Goal: Navigation & Orientation: Find specific page/section

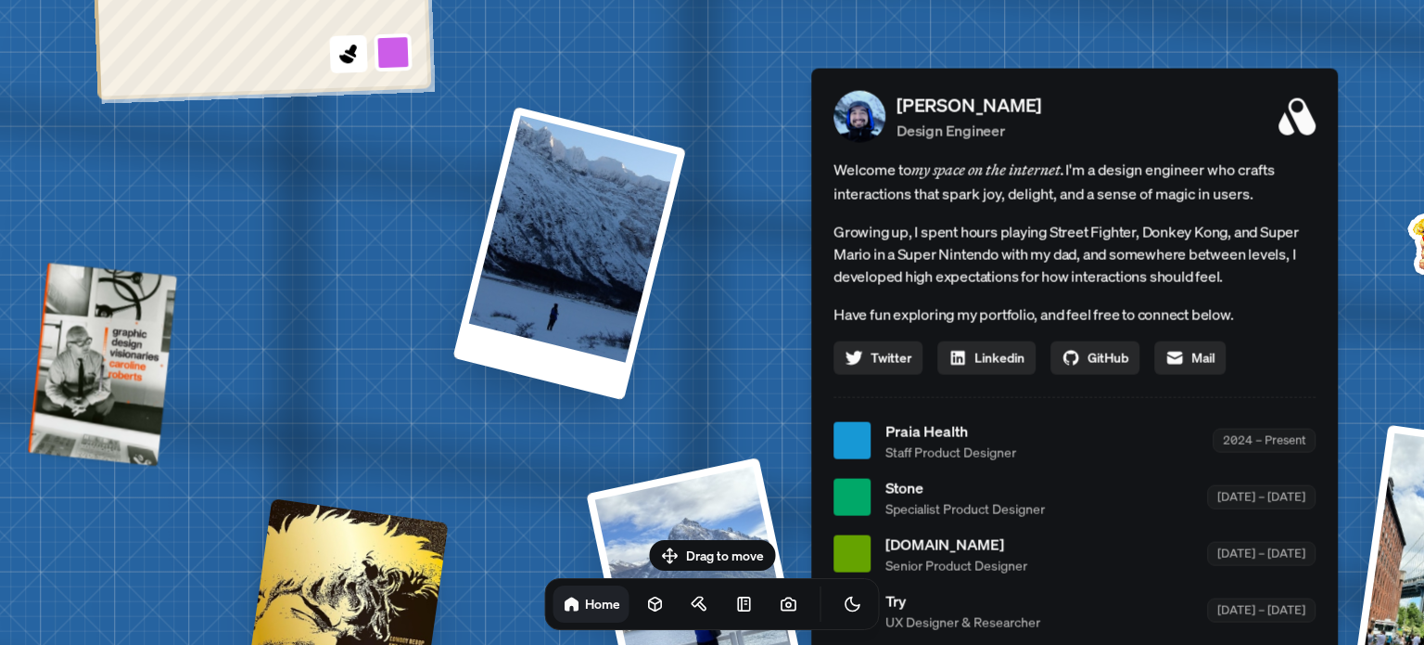
drag, startPoint x: 797, startPoint y: 233, endPoint x: 1163, endPoint y: 117, distance: 384.2
click at [1163, 117] on div "[PERSON_NAME] Design Engineer" at bounding box center [1106, 116] width 419 height 50
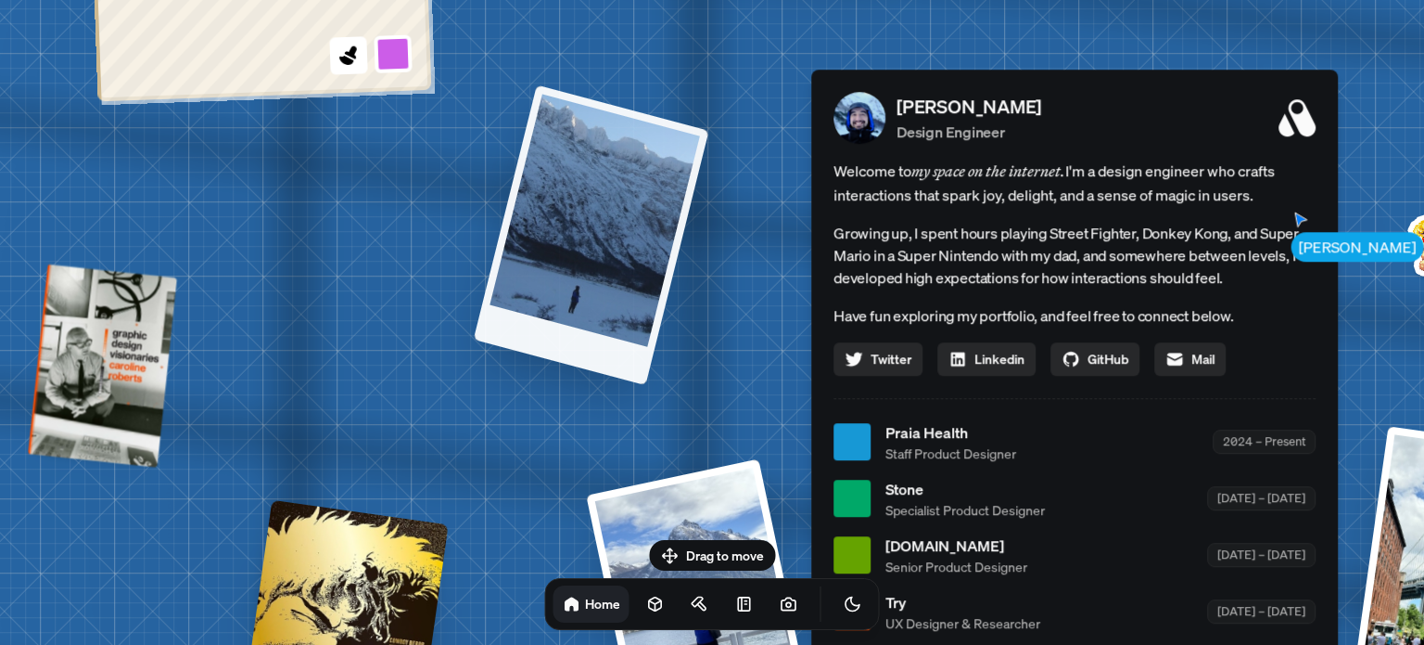
drag, startPoint x: 490, startPoint y: 348, endPoint x: 475, endPoint y: 329, distance: 23.8
click at [475, 329] on div at bounding box center [592, 234] width 236 height 300
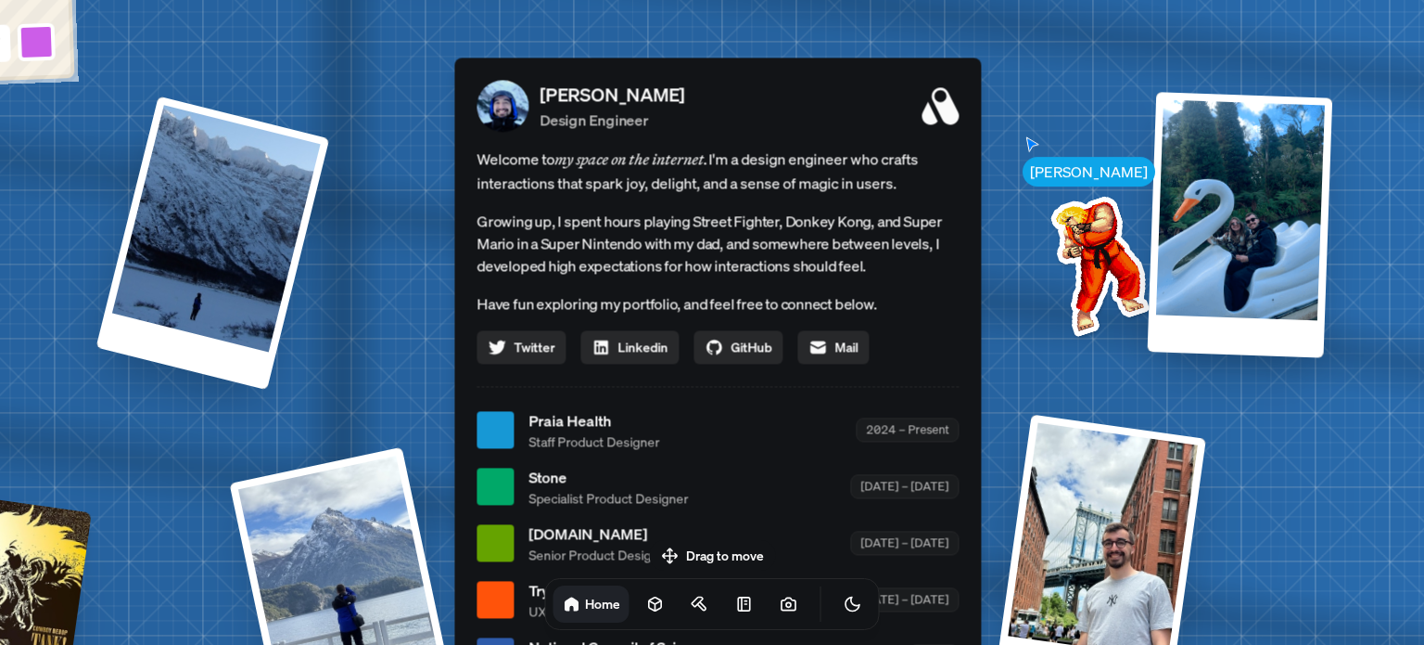
drag, startPoint x: 708, startPoint y: 357, endPoint x: 351, endPoint y: 345, distance: 357.2
click at [351, 345] on div "[PERSON_NAME] [PERSON_NAME] Design Engineer Welcome to my space on the internet…" at bounding box center [721, 430] width 2775 height 2430
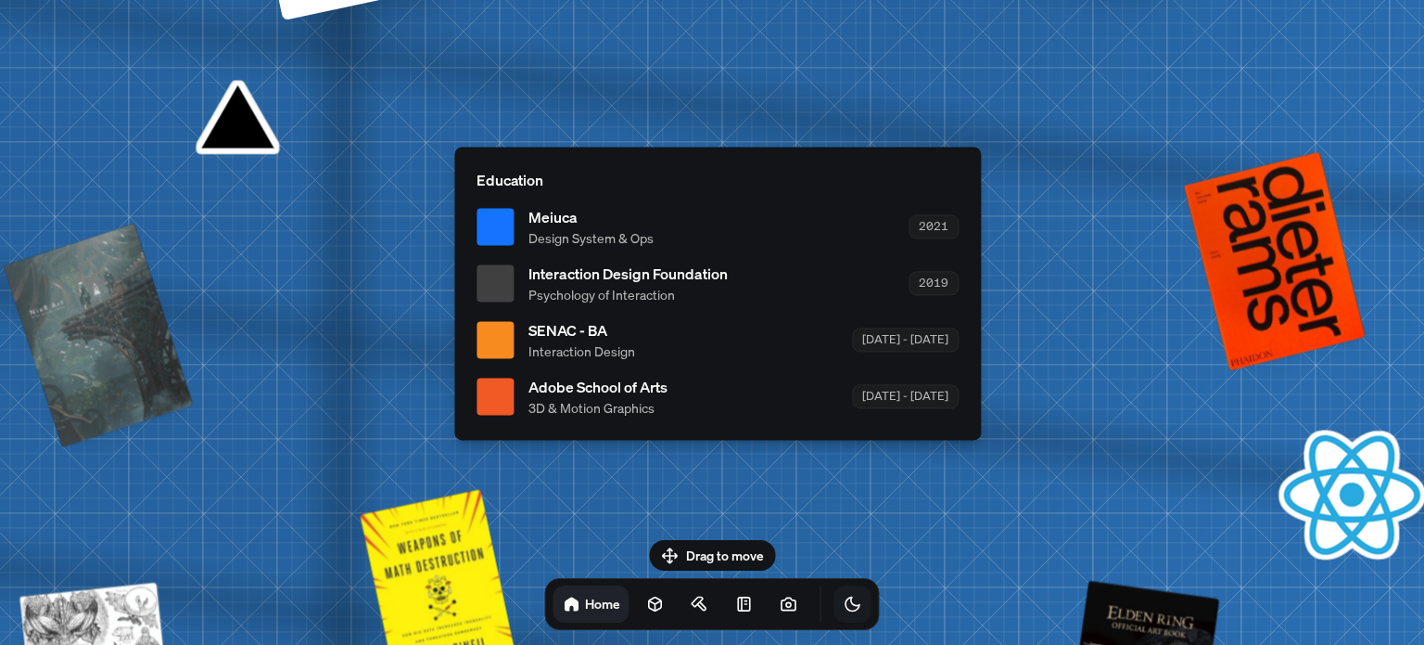
click at [844, 598] on icon "Toggle Theme" at bounding box center [853, 603] width 19 height 19
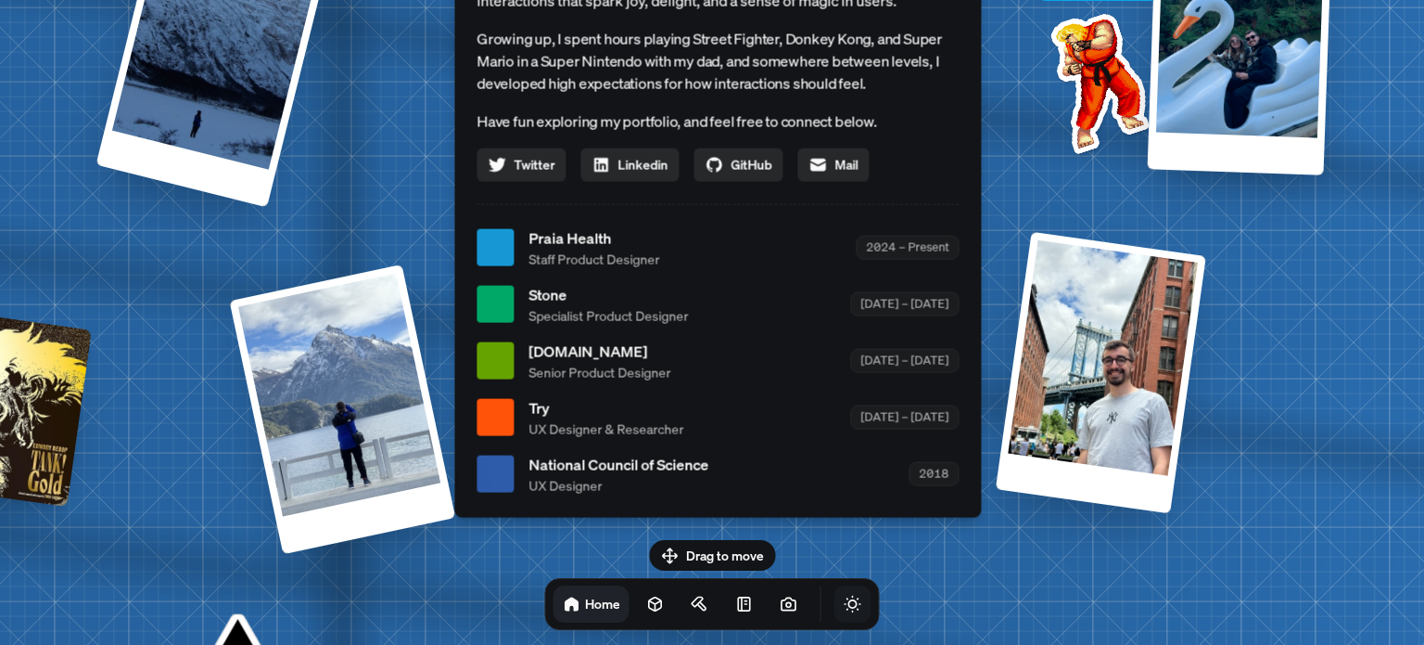
click at [0, 0] on icon "Toggle Audio" at bounding box center [0, 0] width 0 height 0
click at [844, 604] on icon "Toggle Theme" at bounding box center [853, 603] width 19 height 19
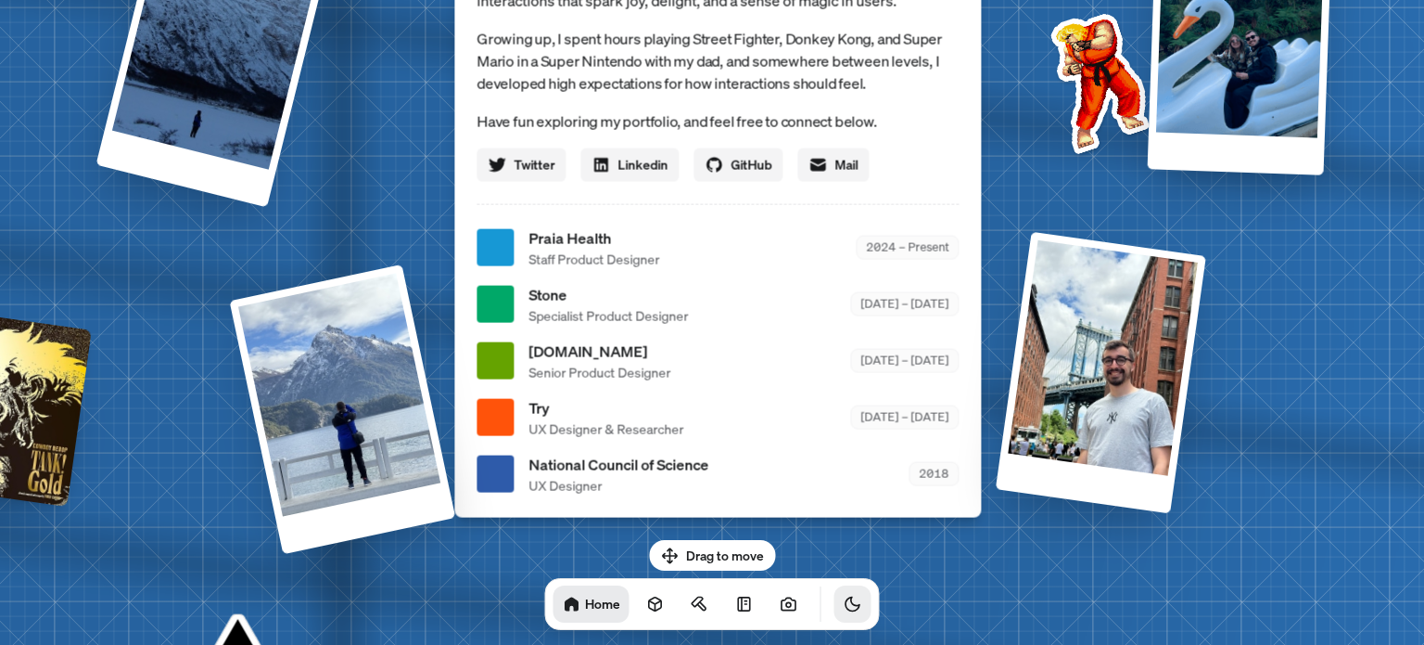
click at [844, 604] on icon "Toggle Theme" at bounding box center [853, 603] width 19 height 19
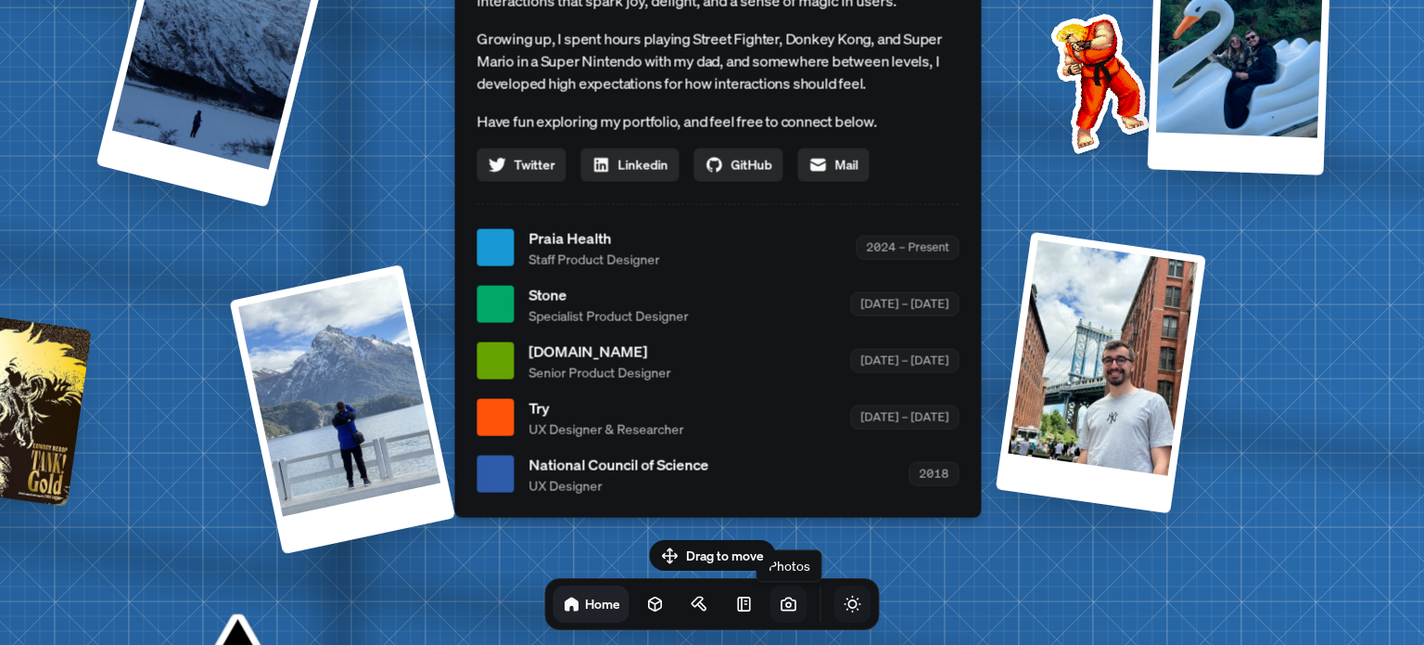
click at [771, 607] on link at bounding box center [789, 603] width 37 height 37
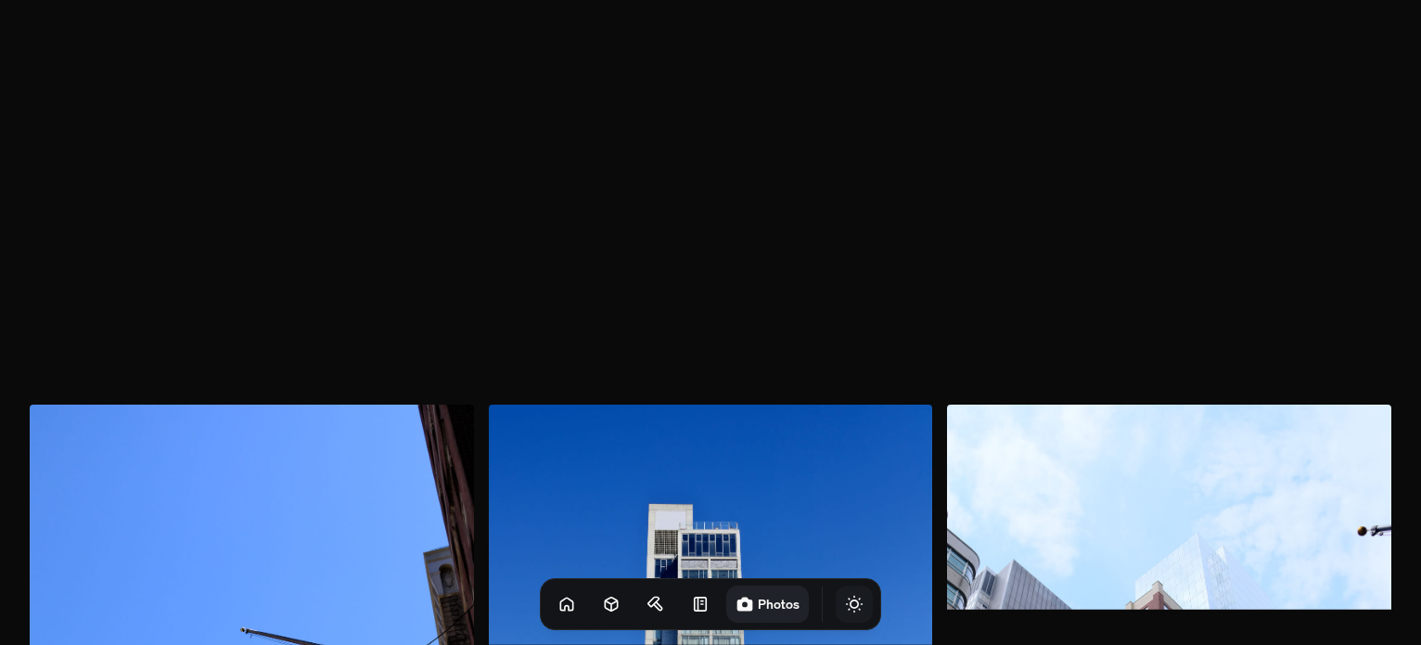
scroll to position [1018, 0]
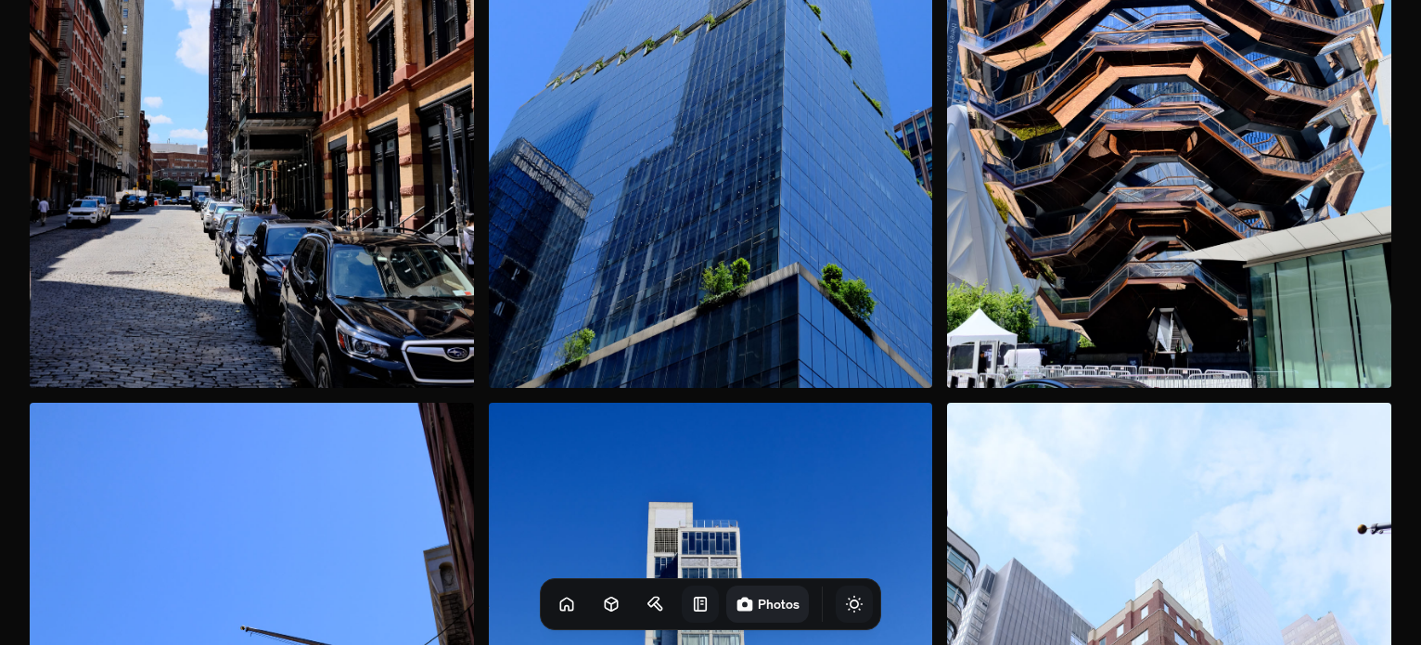
click at [691, 596] on icon at bounding box center [700, 603] width 19 height 19
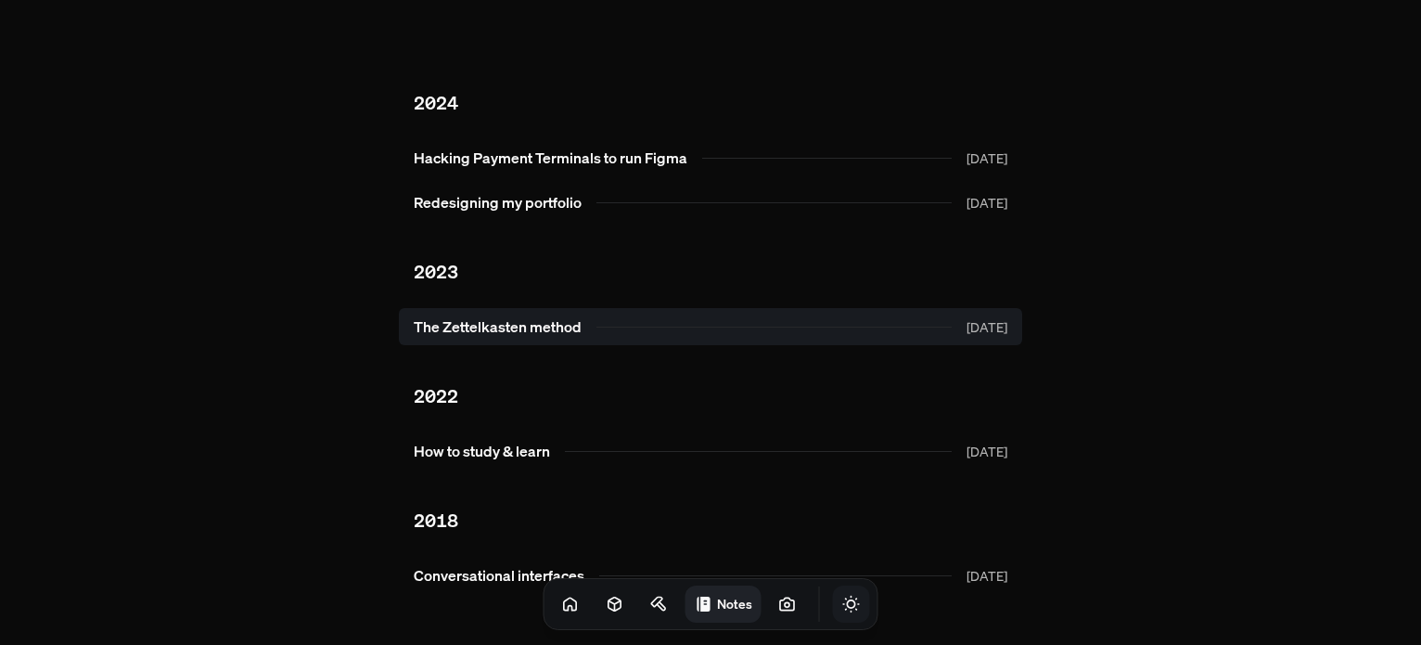
scroll to position [52, 0]
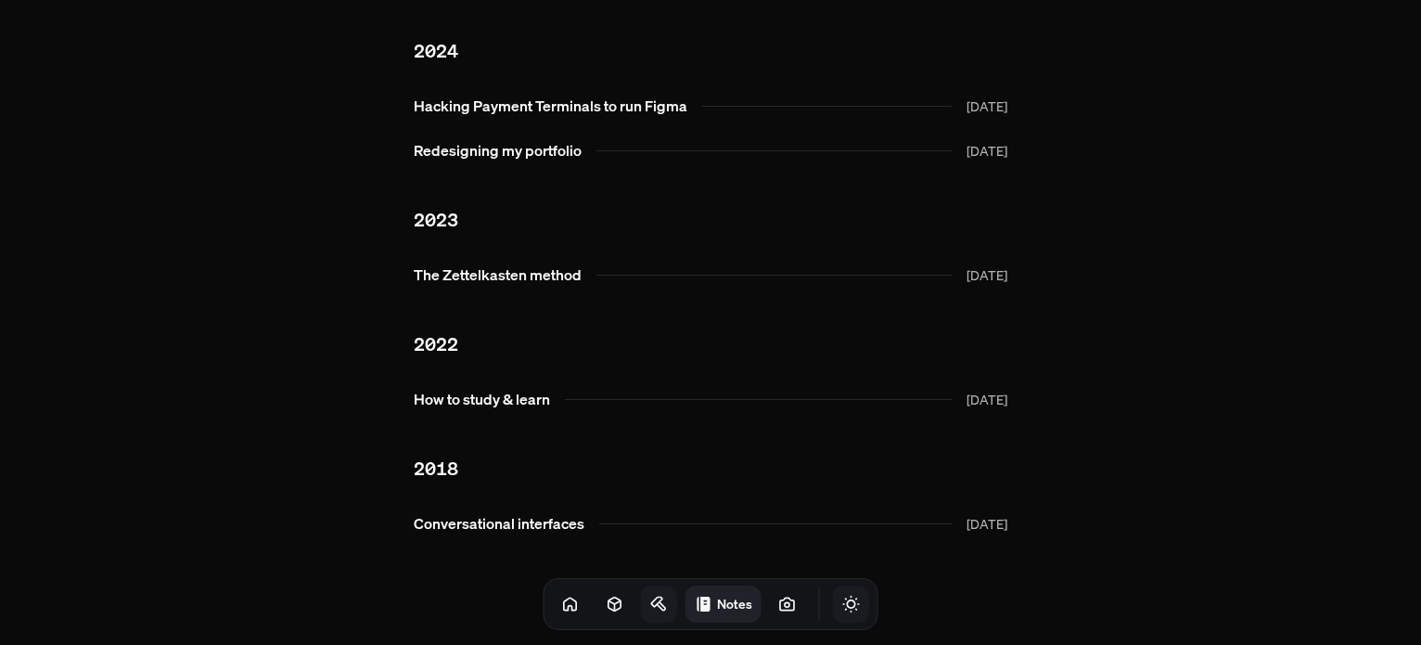
click at [657, 608] on icon at bounding box center [661, 606] width 8 height 8
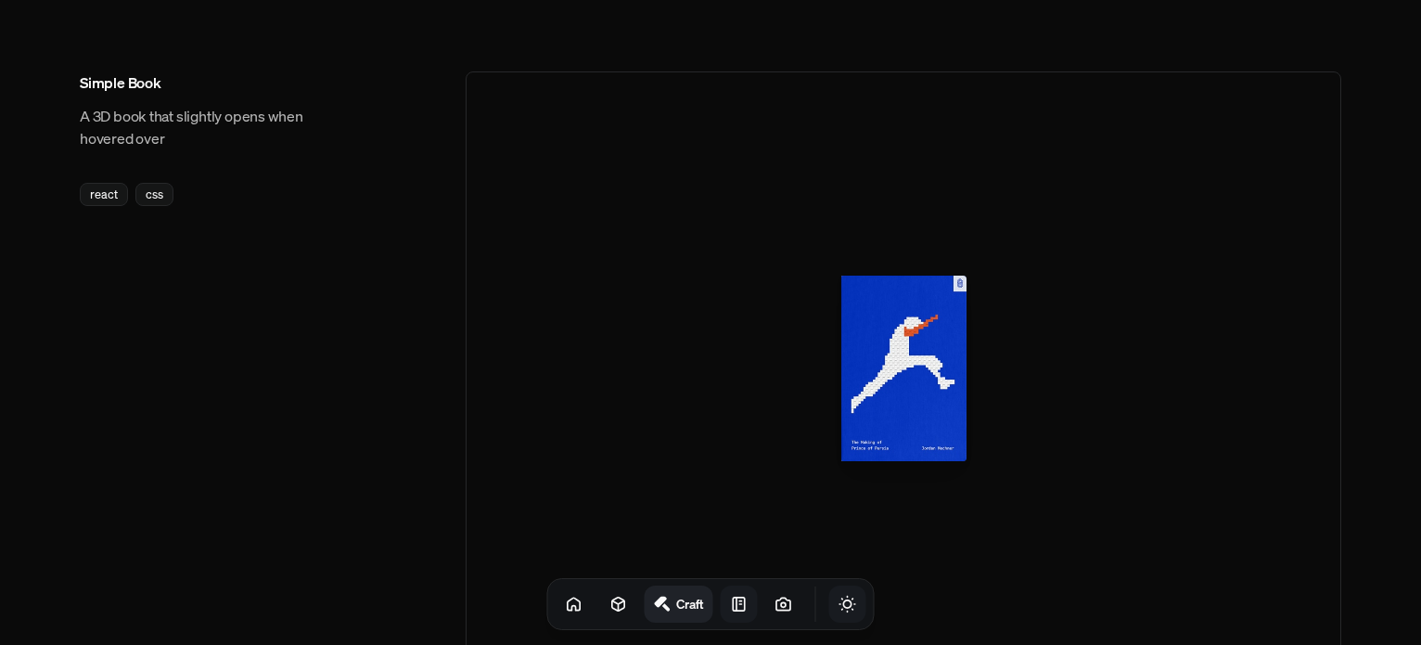
scroll to position [1406, 0]
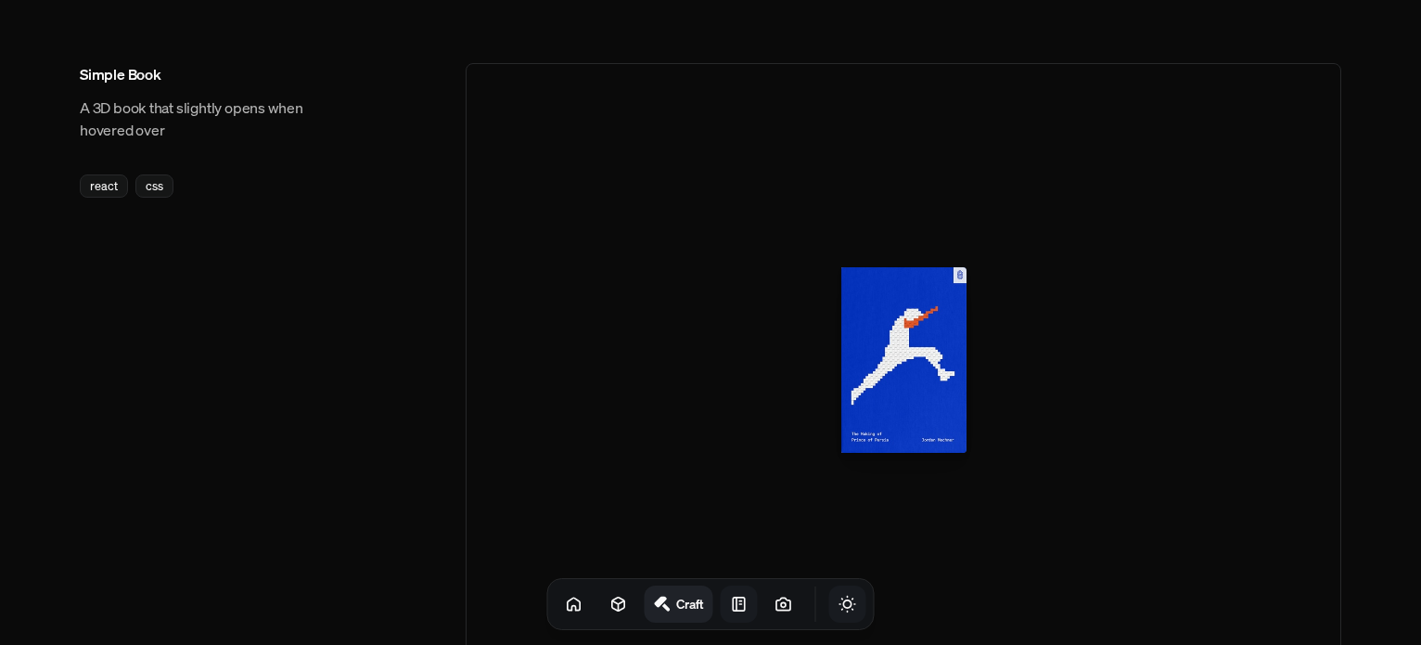
click at [968, 359] on div at bounding box center [903, 360] width 875 height 594
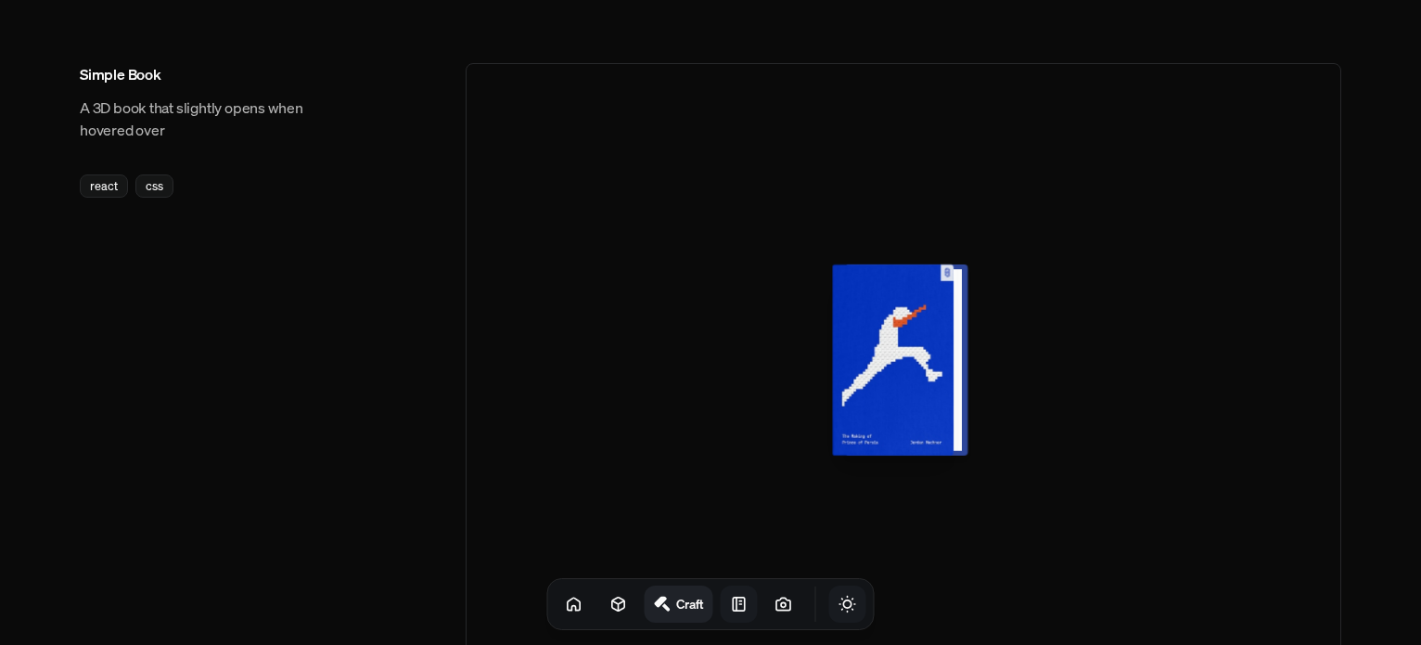
click at [946, 357] on div at bounding box center [899, 359] width 121 height 191
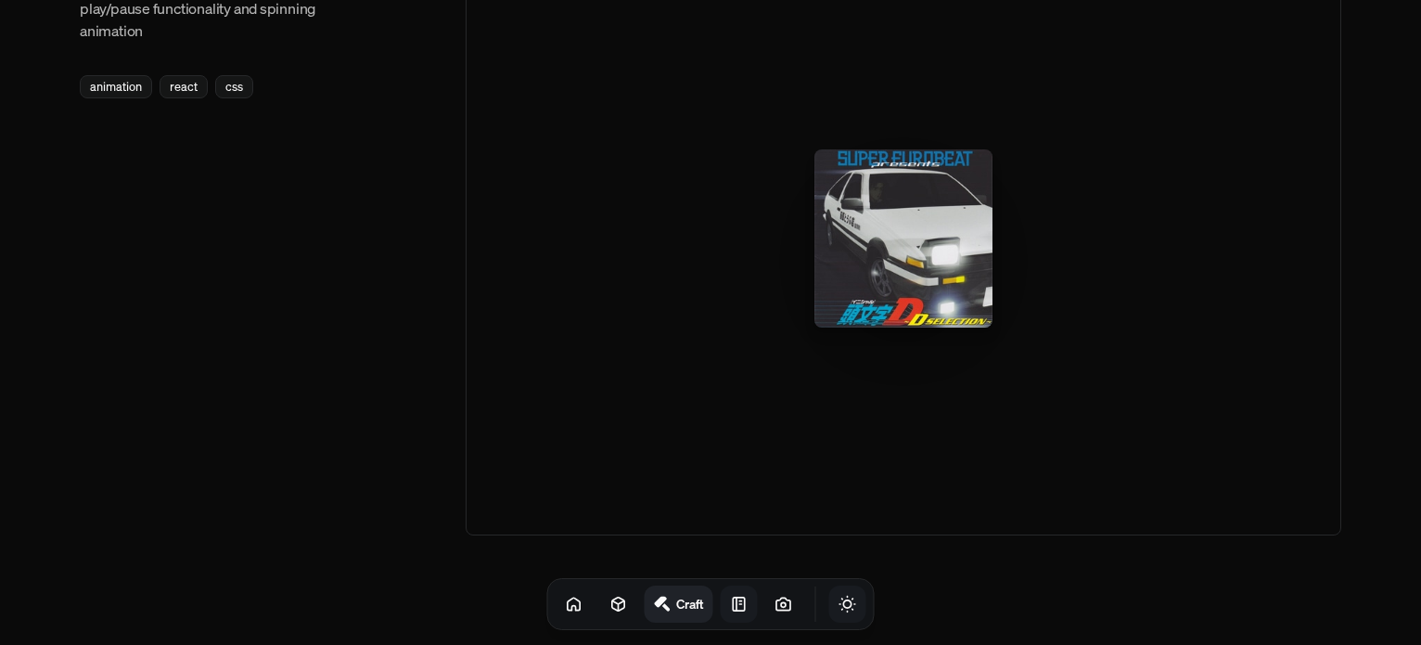
scroll to position [2990, 0]
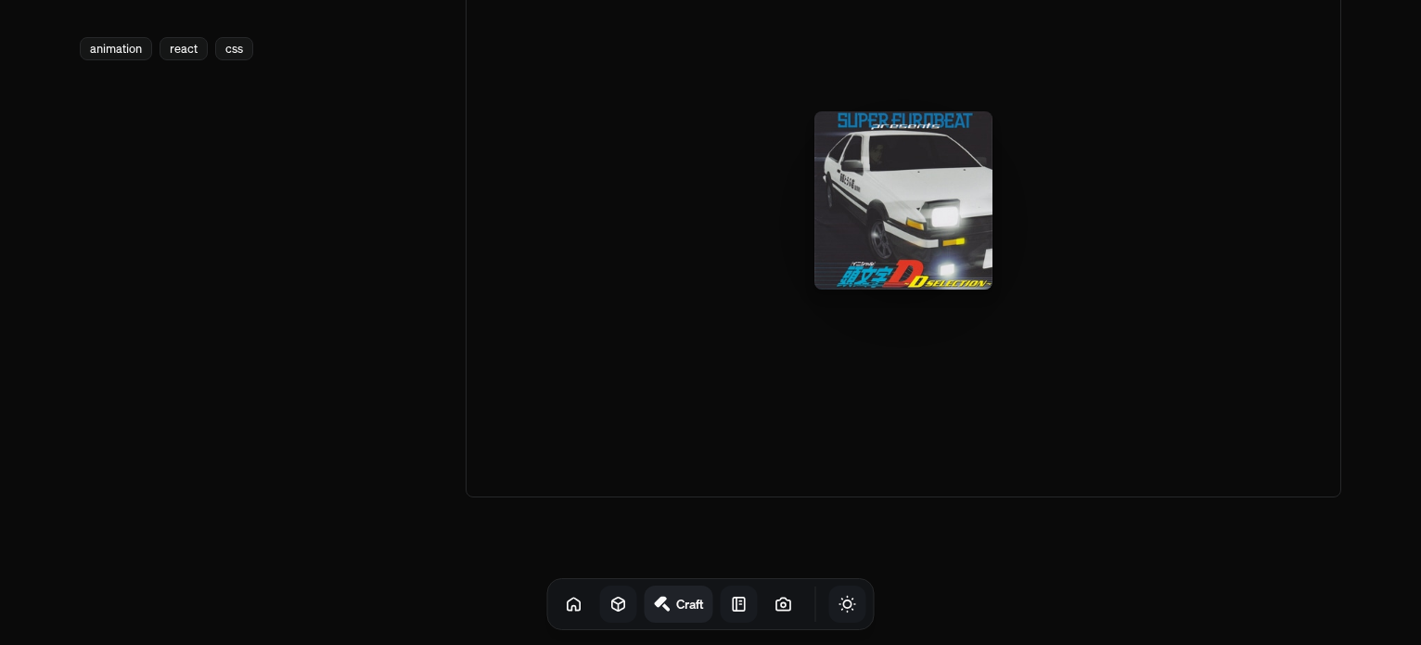
click at [612, 606] on icon at bounding box center [618, 604] width 12 height 14
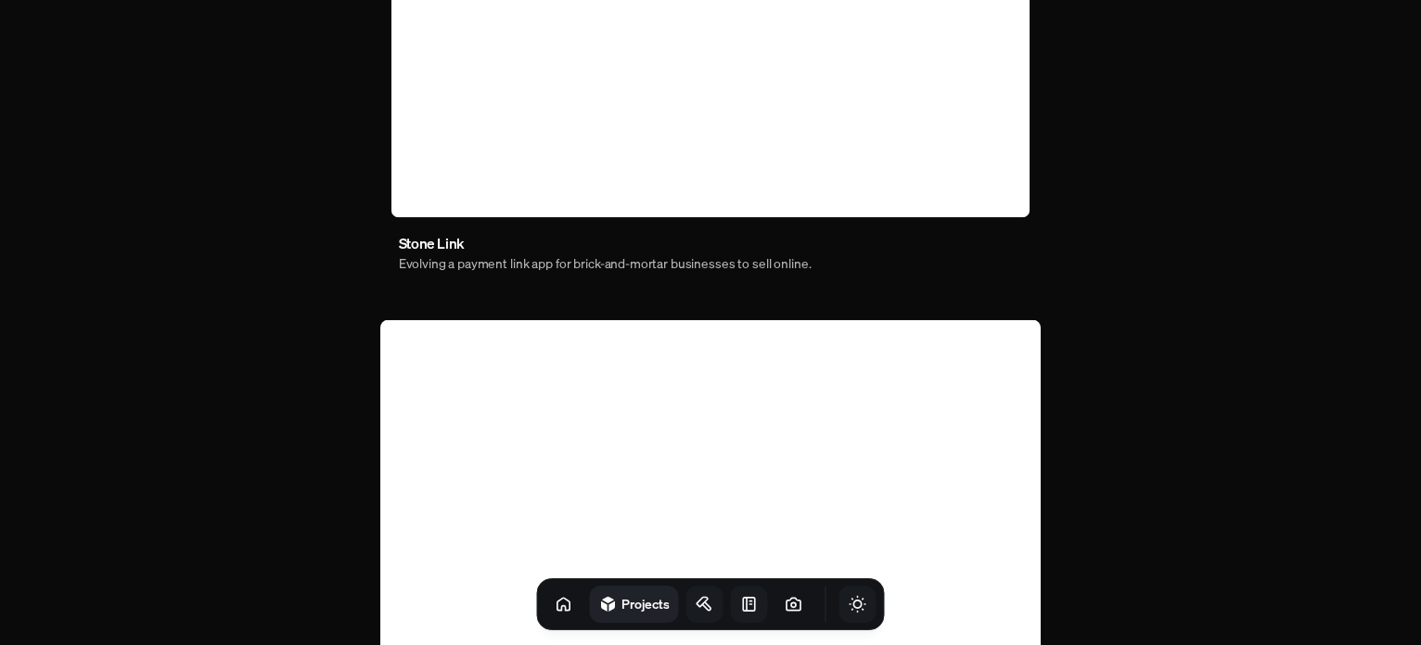
scroll to position [986, 0]
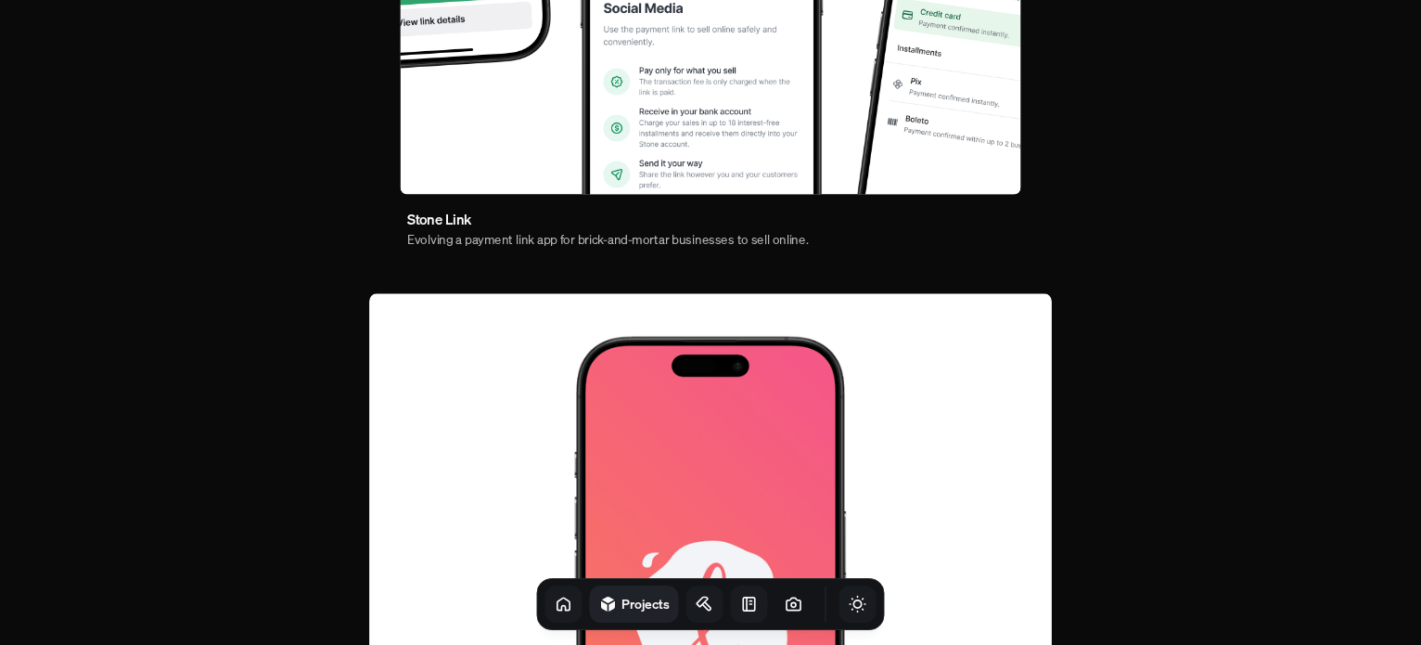
click at [555, 611] on icon at bounding box center [564, 603] width 19 height 19
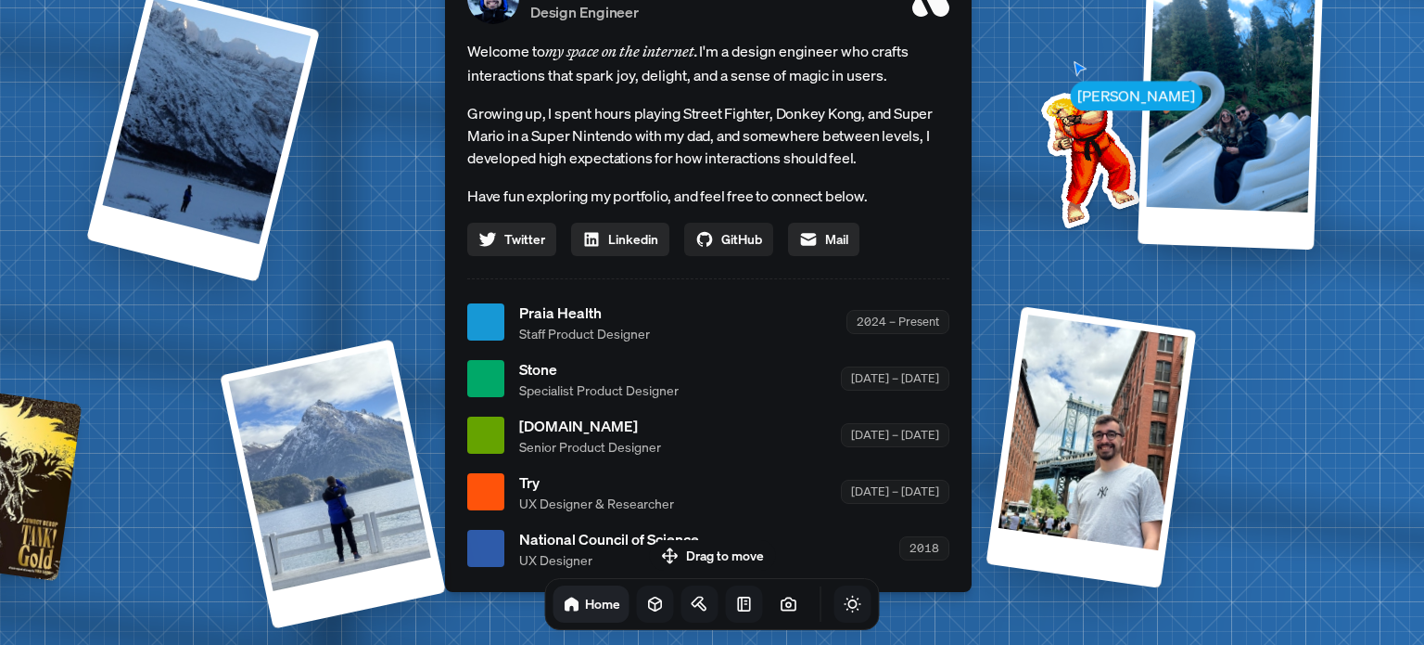
click at [739, 233] on span "GitHub" at bounding box center [742, 238] width 41 height 19
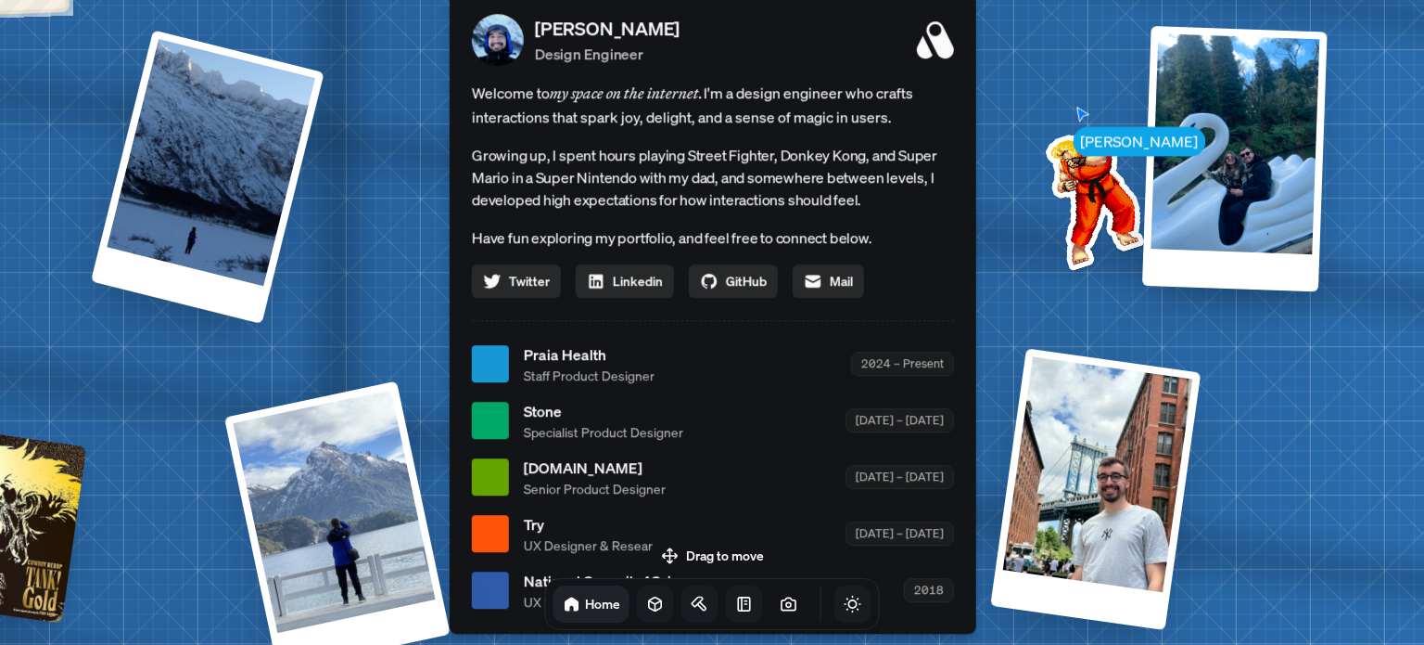
drag, startPoint x: 933, startPoint y: 94, endPoint x: 939, endPoint y: 58, distance: 35.7
click at [939, 58] on icon at bounding box center [935, 39] width 37 height 37
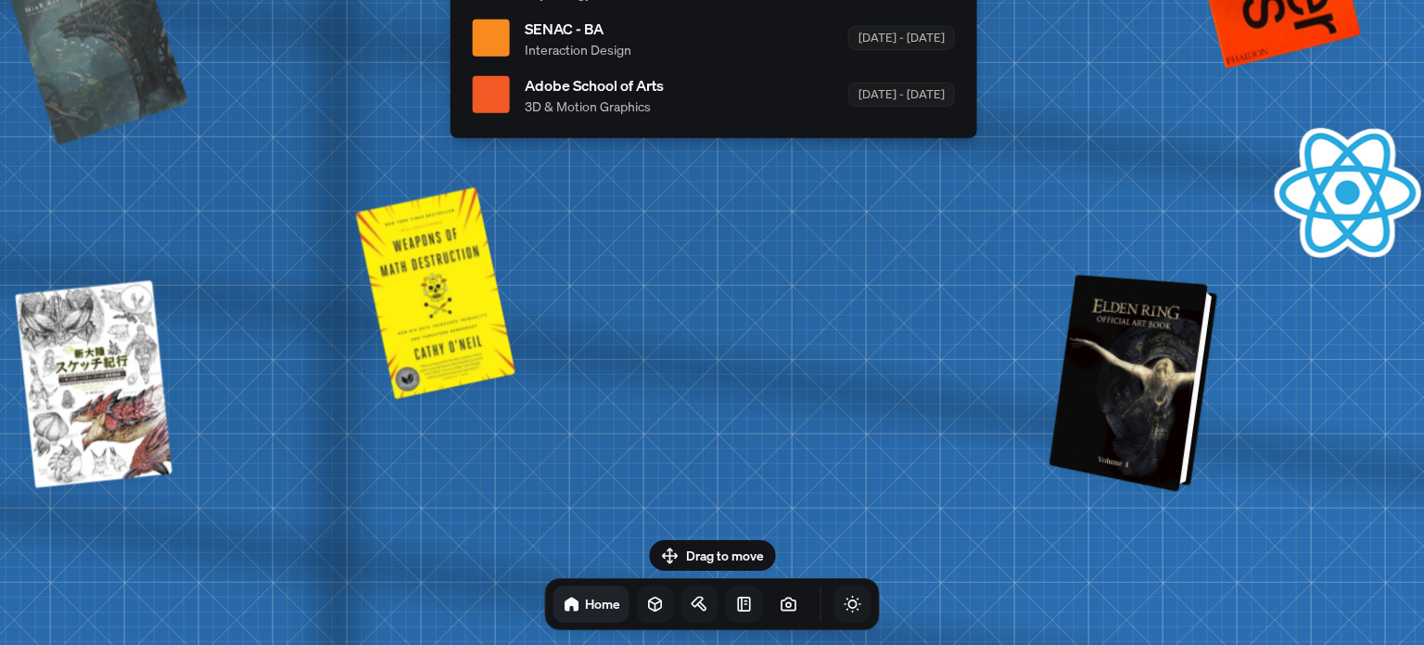
click at [1169, 390] on div at bounding box center [1137, 383] width 154 height 209
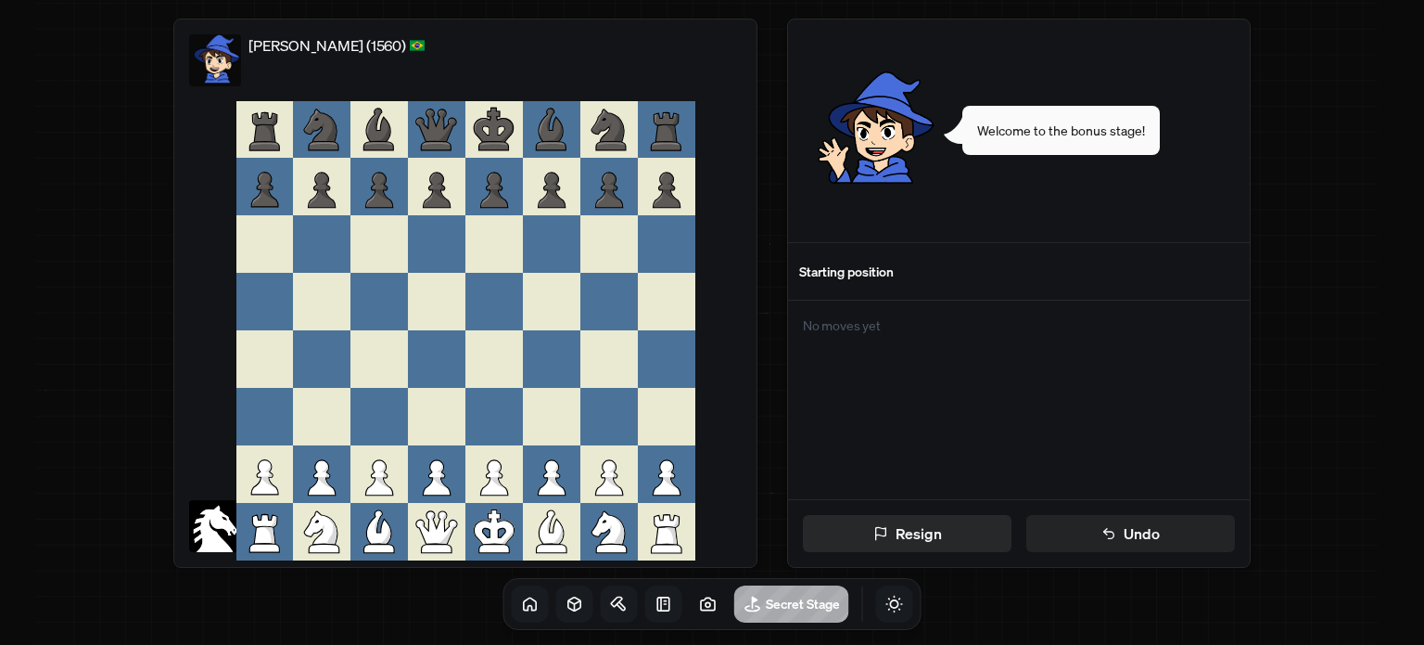
click at [1153, 544] on button "Undo" at bounding box center [1131, 533] width 209 height 37
click at [521, 602] on icon at bounding box center [530, 603] width 19 height 19
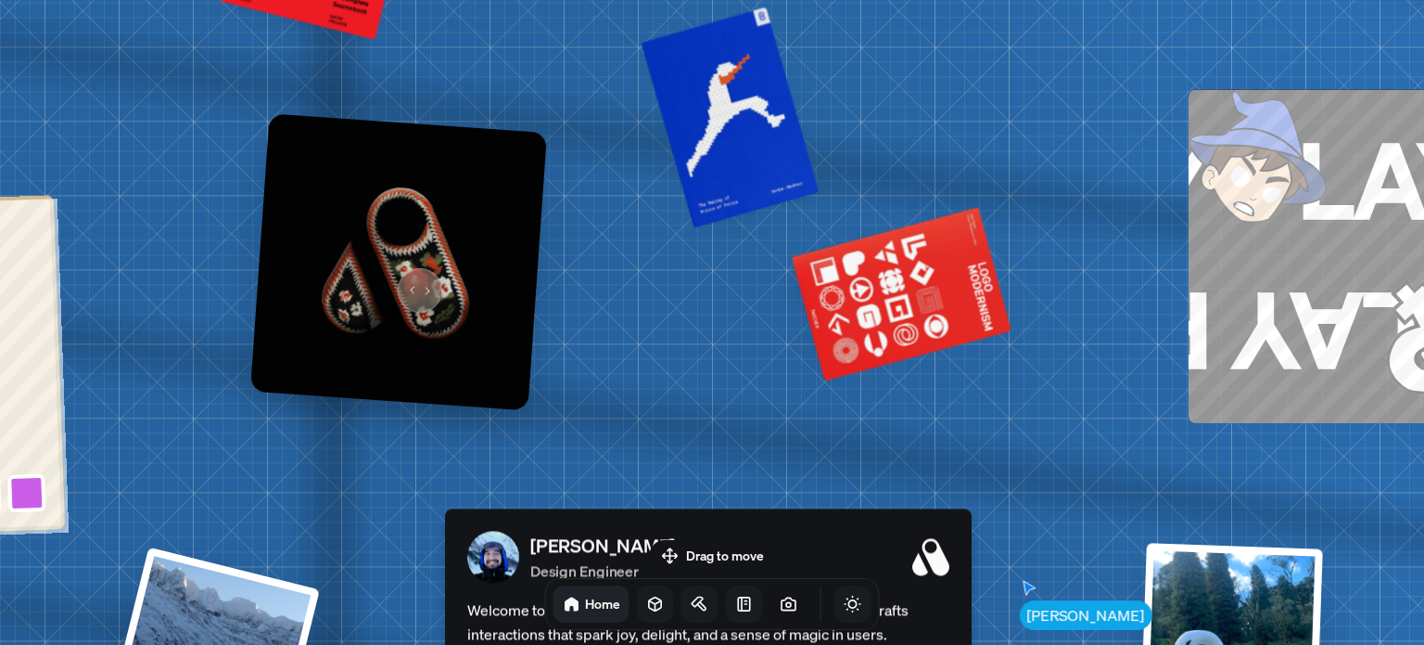
click at [413, 279] on img at bounding box center [398, 261] width 297 height 297
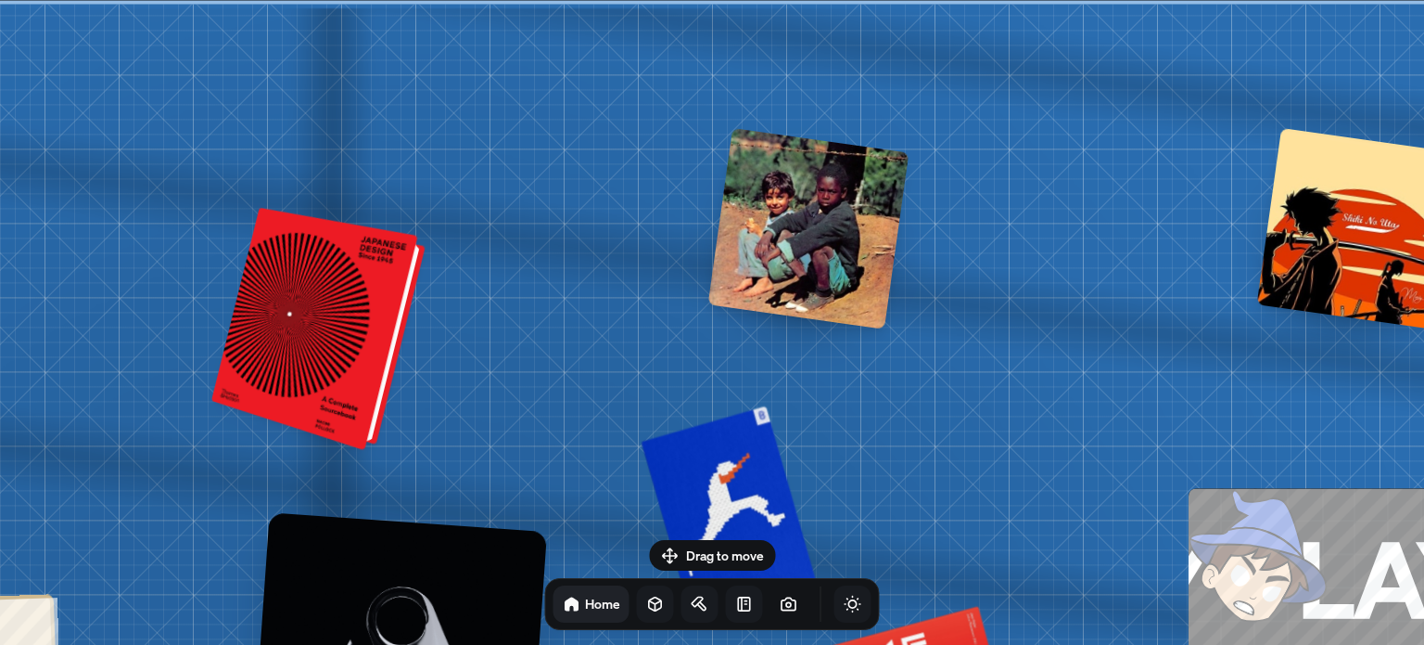
click at [370, 272] on div at bounding box center [322, 330] width 199 height 234
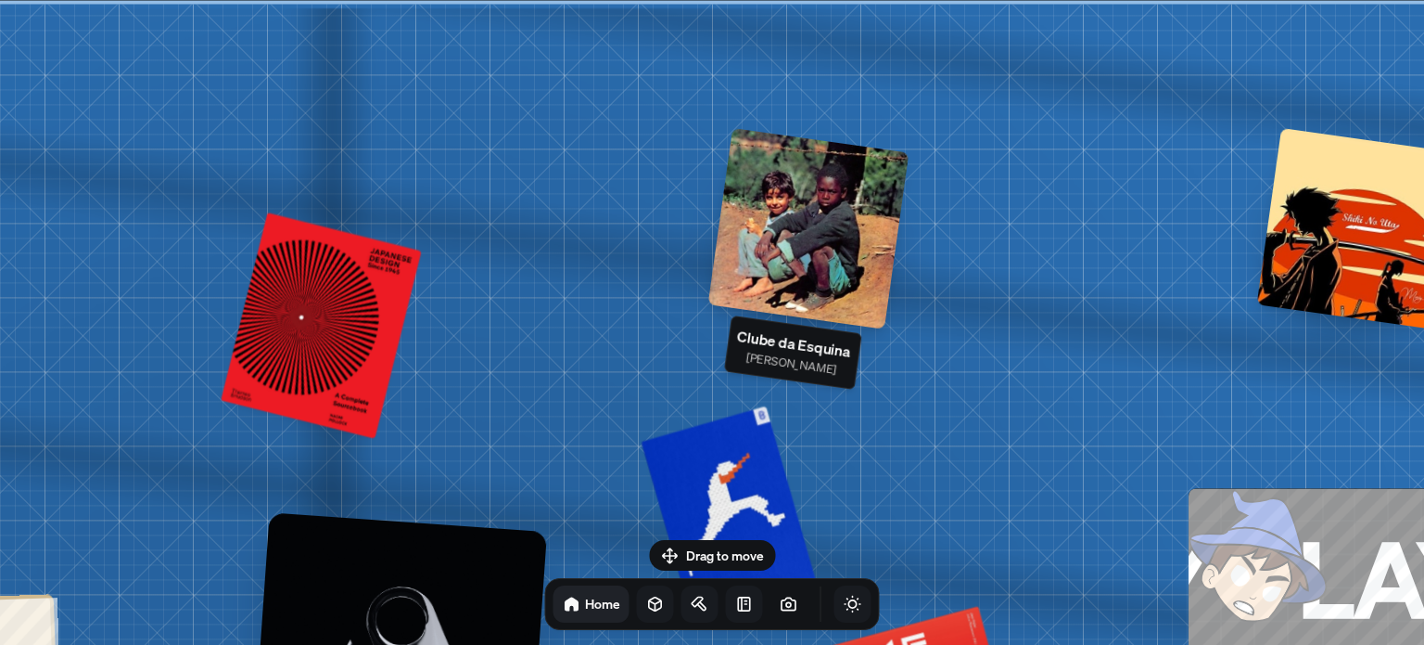
click at [824, 232] on div at bounding box center [809, 227] width 201 height 201
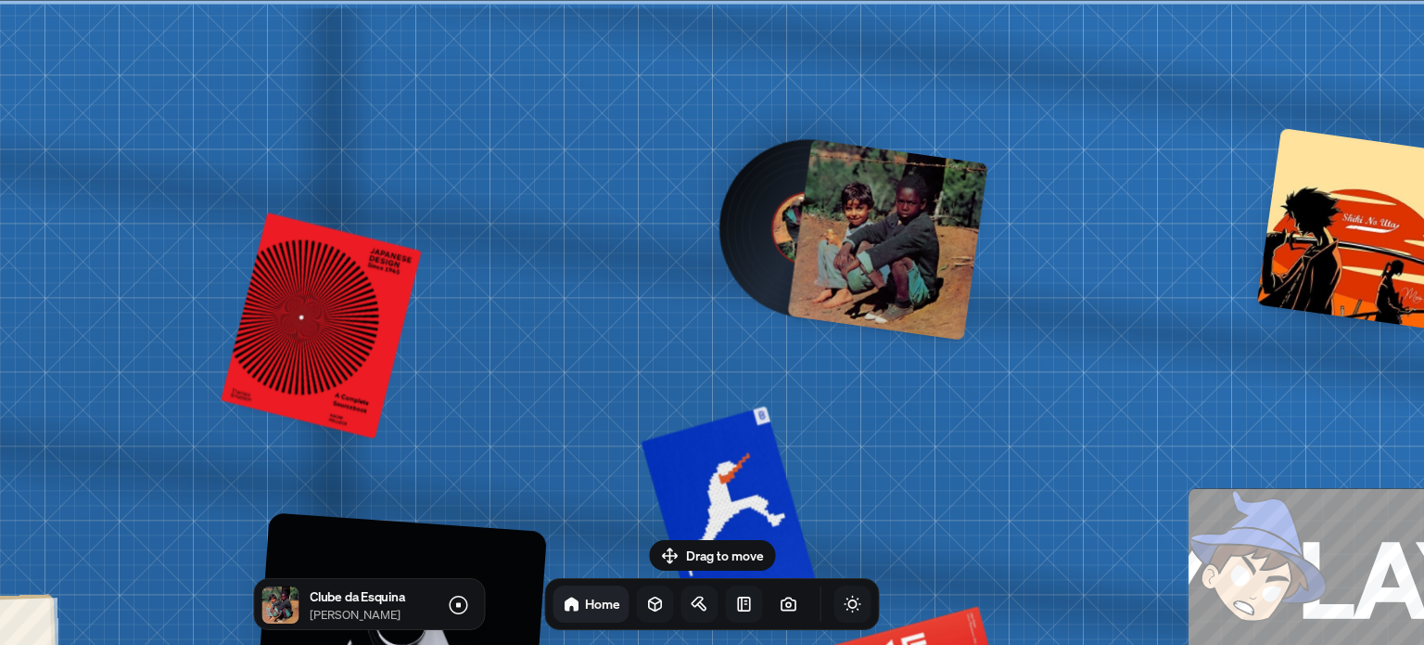
click at [824, 232] on div at bounding box center [887, 238] width 201 height 201
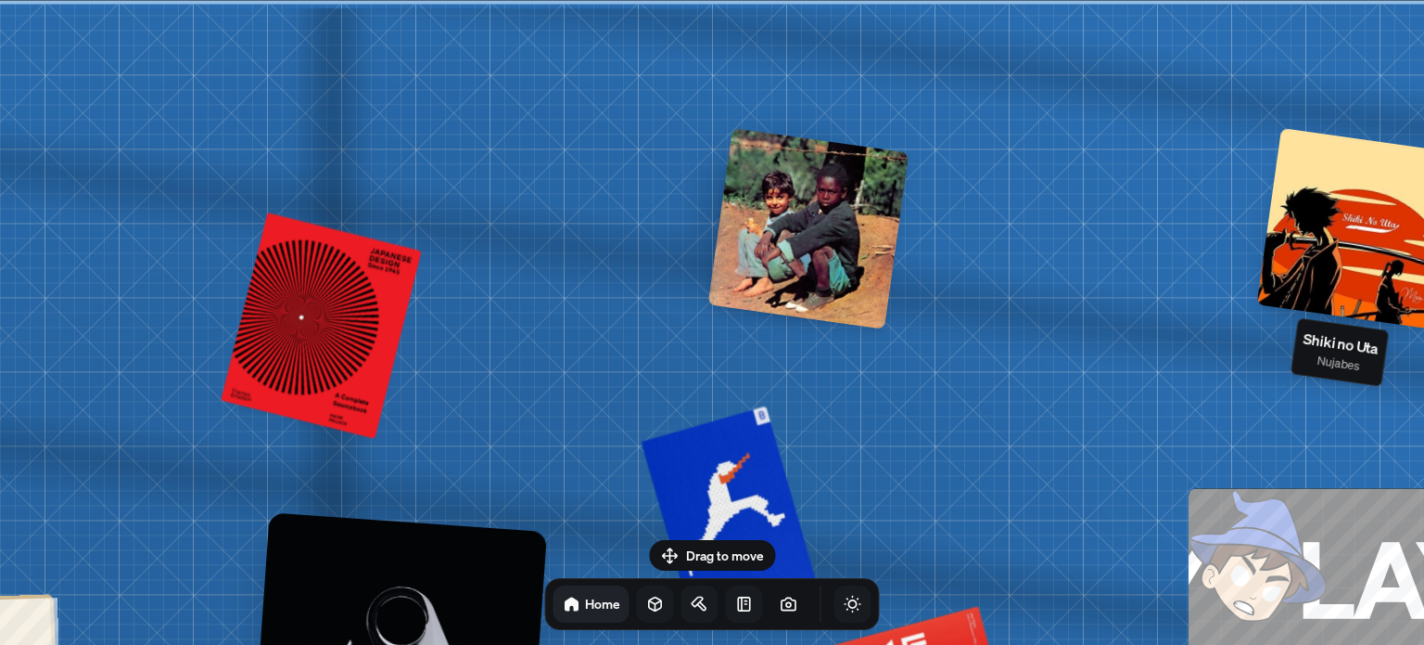
click at [1350, 209] on div at bounding box center [1358, 227] width 201 height 201
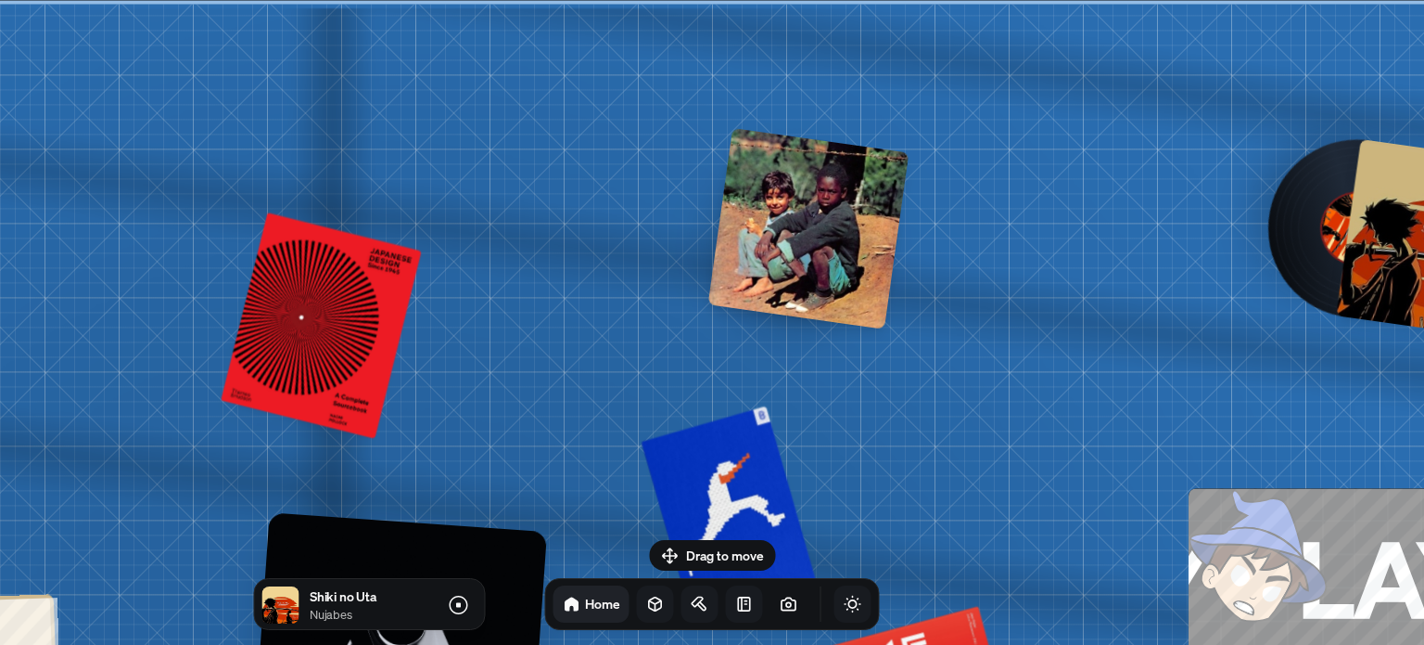
click at [1350, 209] on div at bounding box center [1436, 238] width 201 height 201
